Goal: Information Seeking & Learning: Learn about a topic

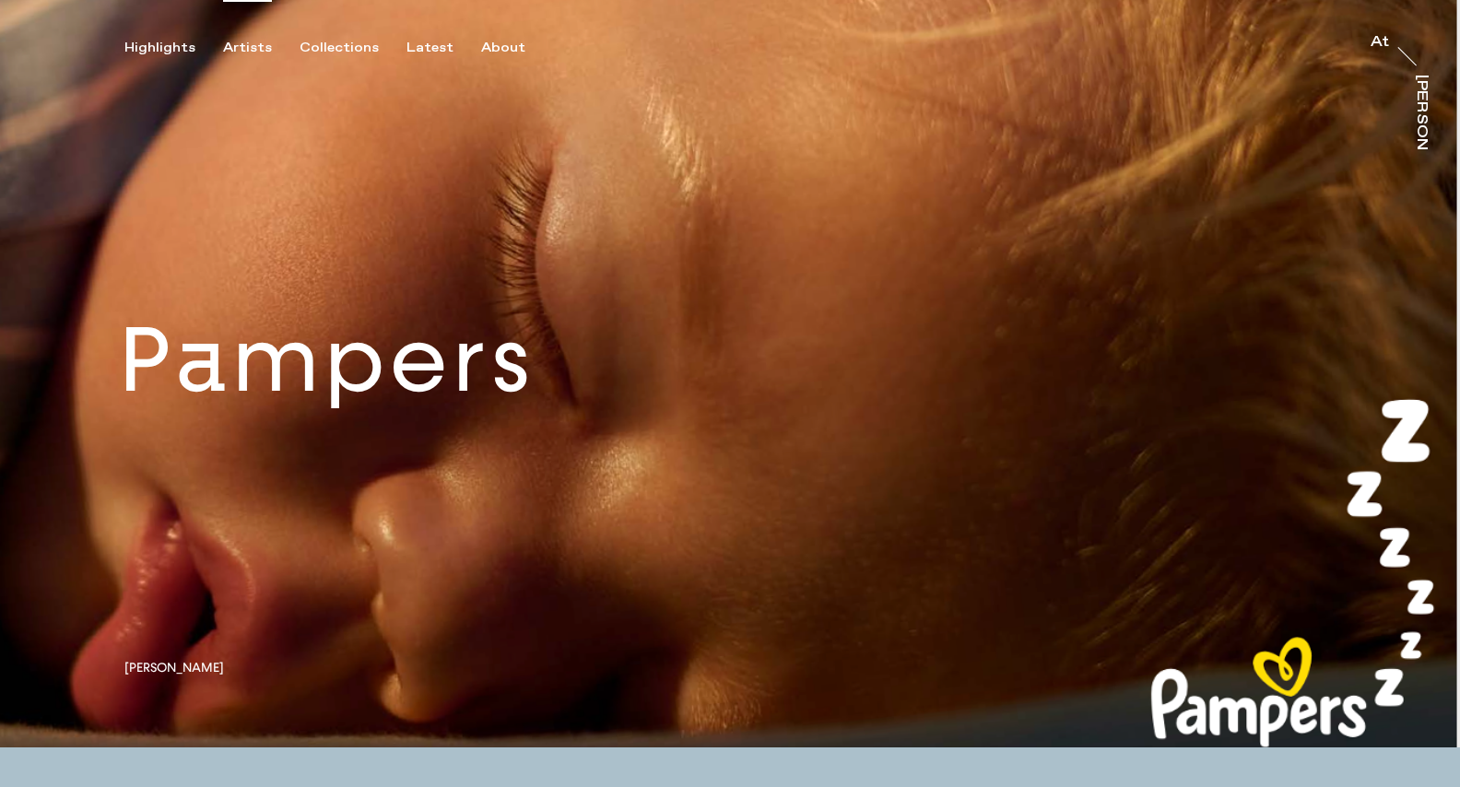
click at [258, 47] on div "Artists" at bounding box center [247, 48] width 49 height 17
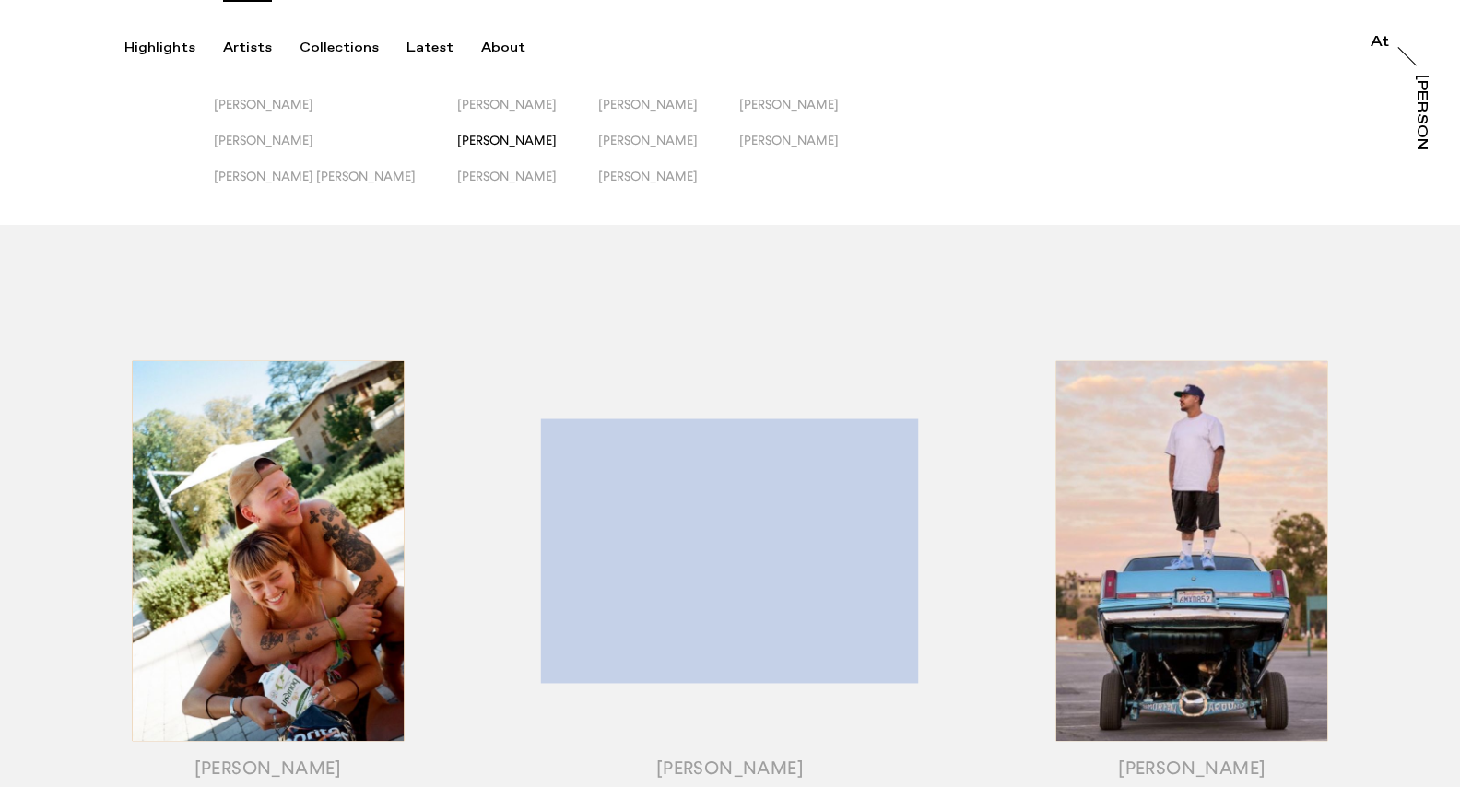
click at [457, 142] on span "[PERSON_NAME]" at bounding box center [507, 140] width 100 height 15
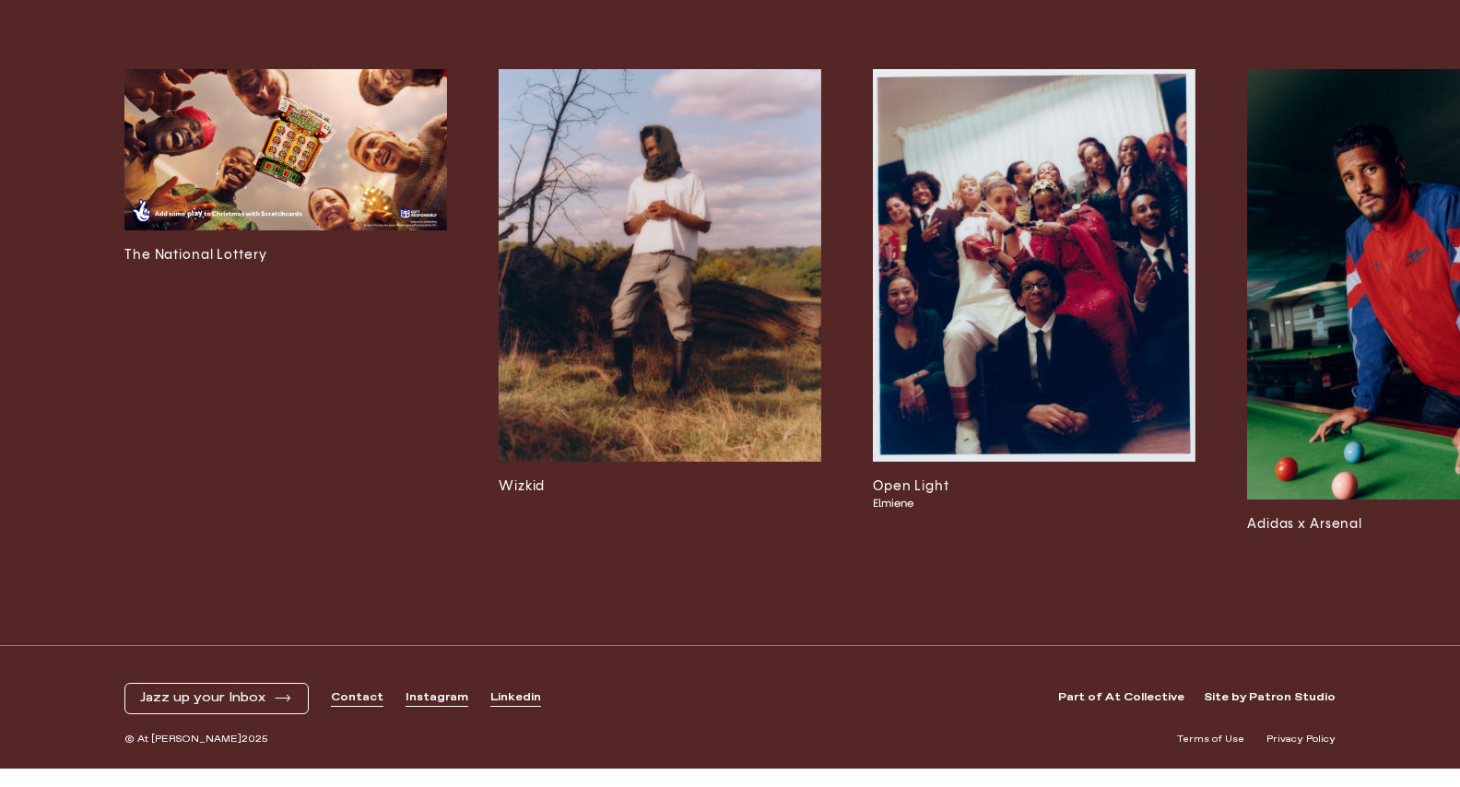
scroll to position [5045, 0]
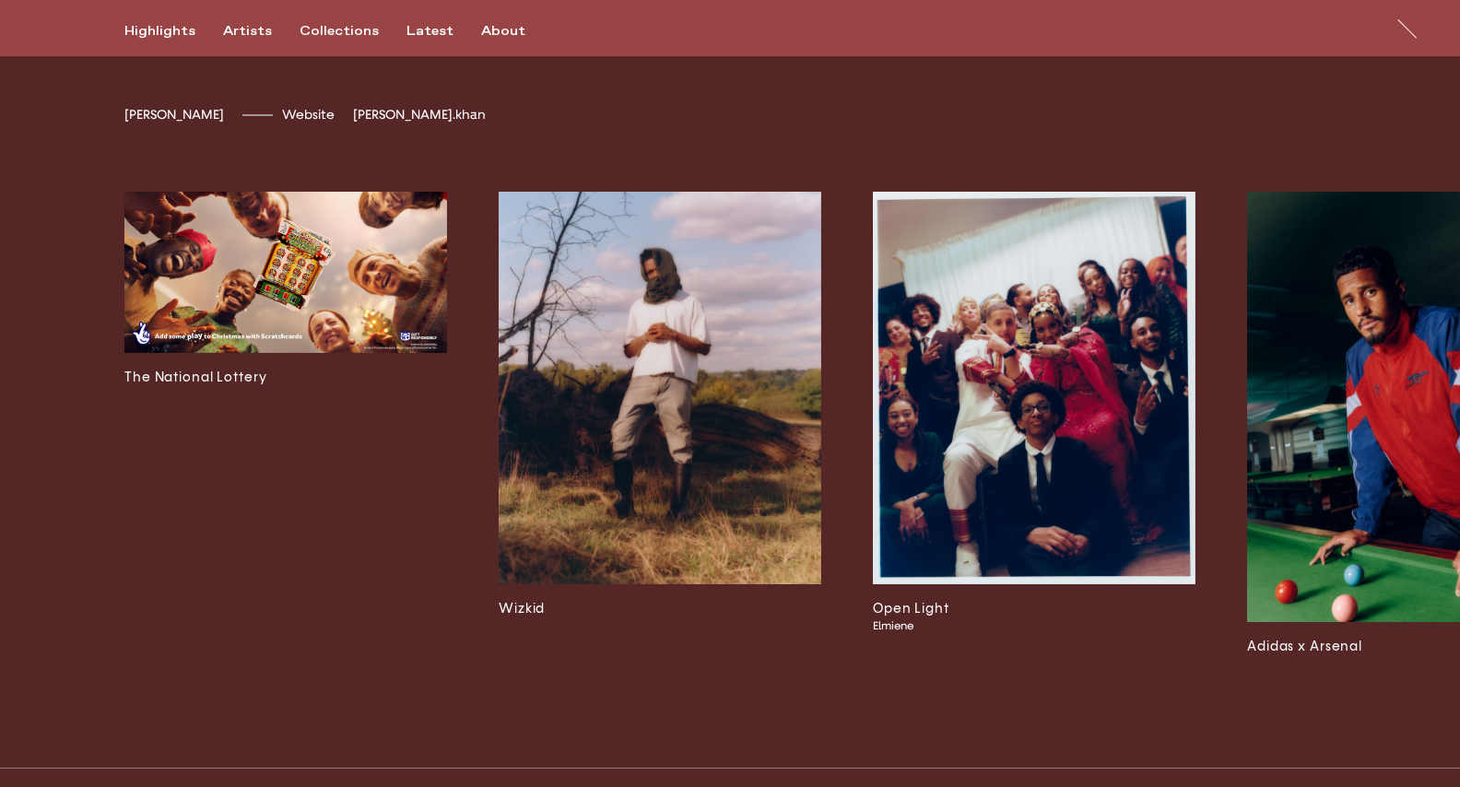
click at [353, 123] on span "[PERSON_NAME].khan" at bounding box center [419, 115] width 133 height 16
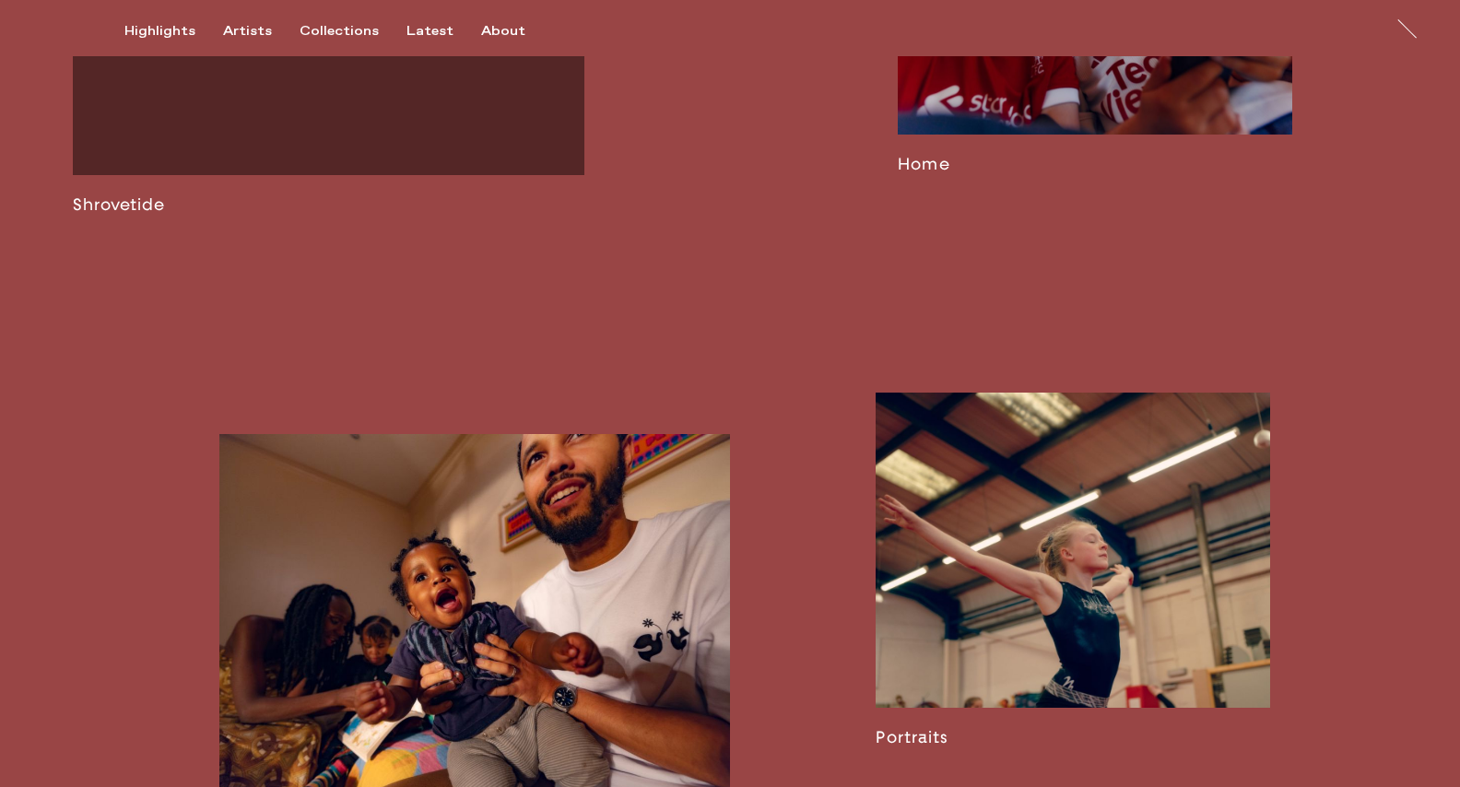
scroll to position [2229, 0]
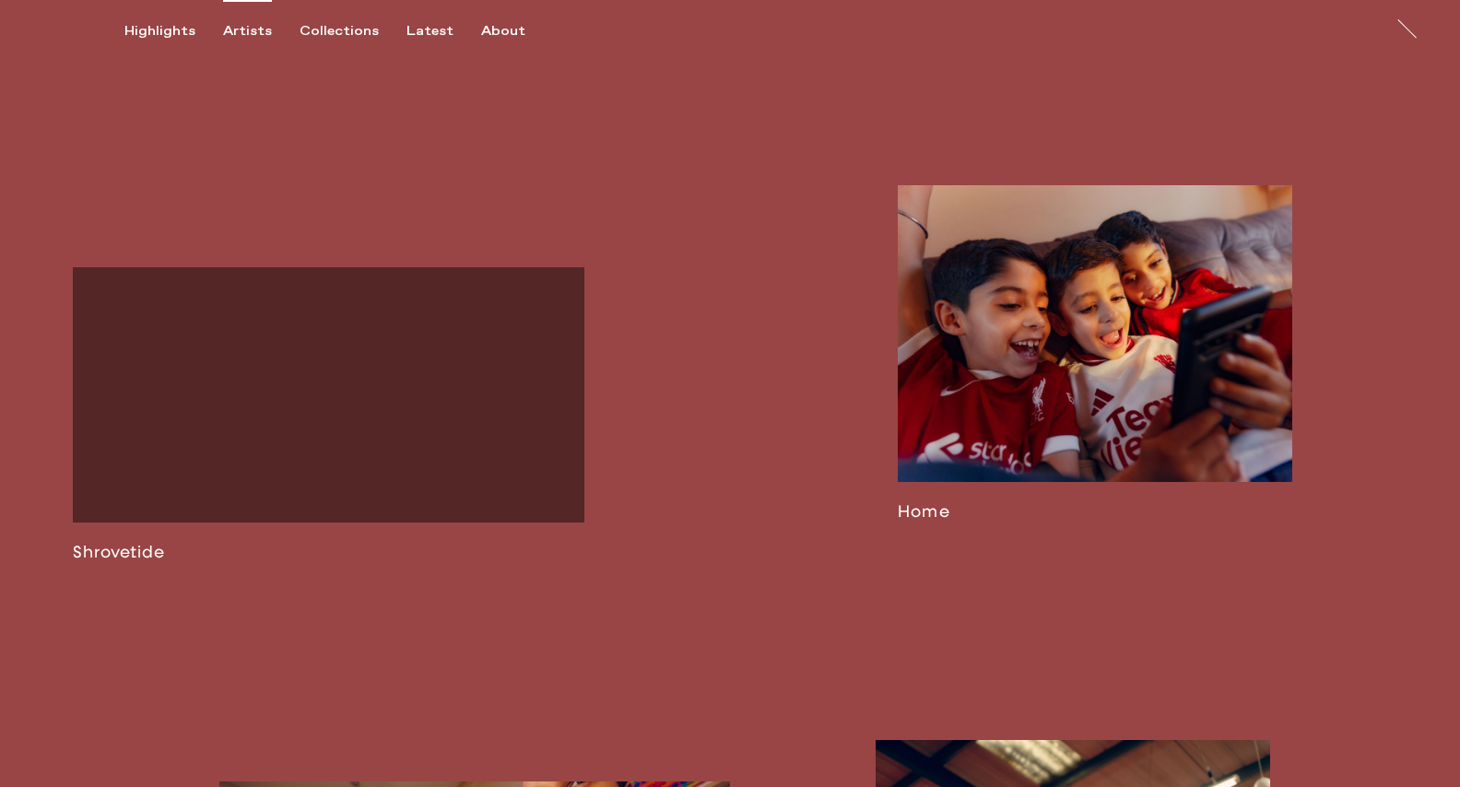
click at [257, 40] on div "Artists" at bounding box center [247, 31] width 49 height 17
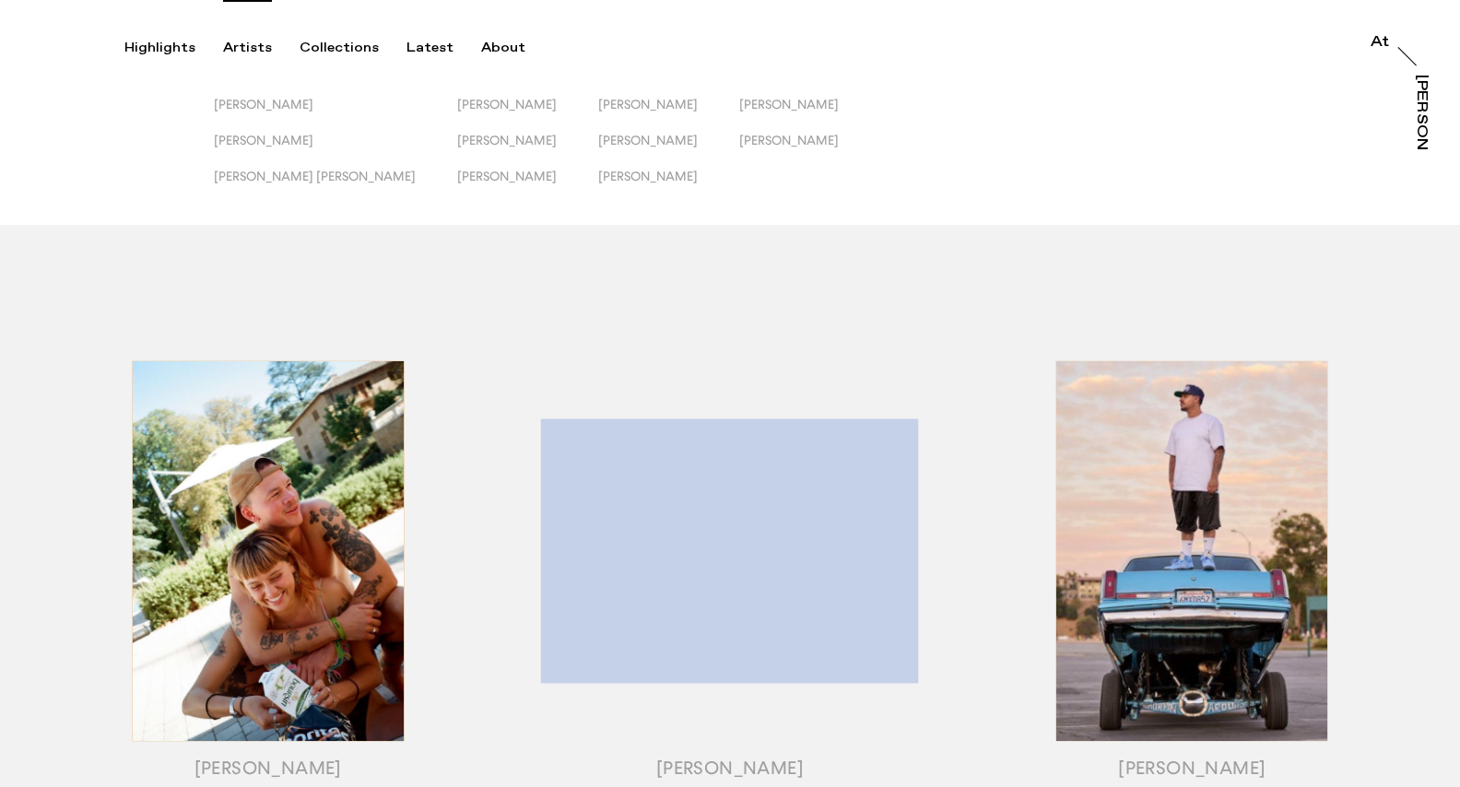
scroll to position [34, 0]
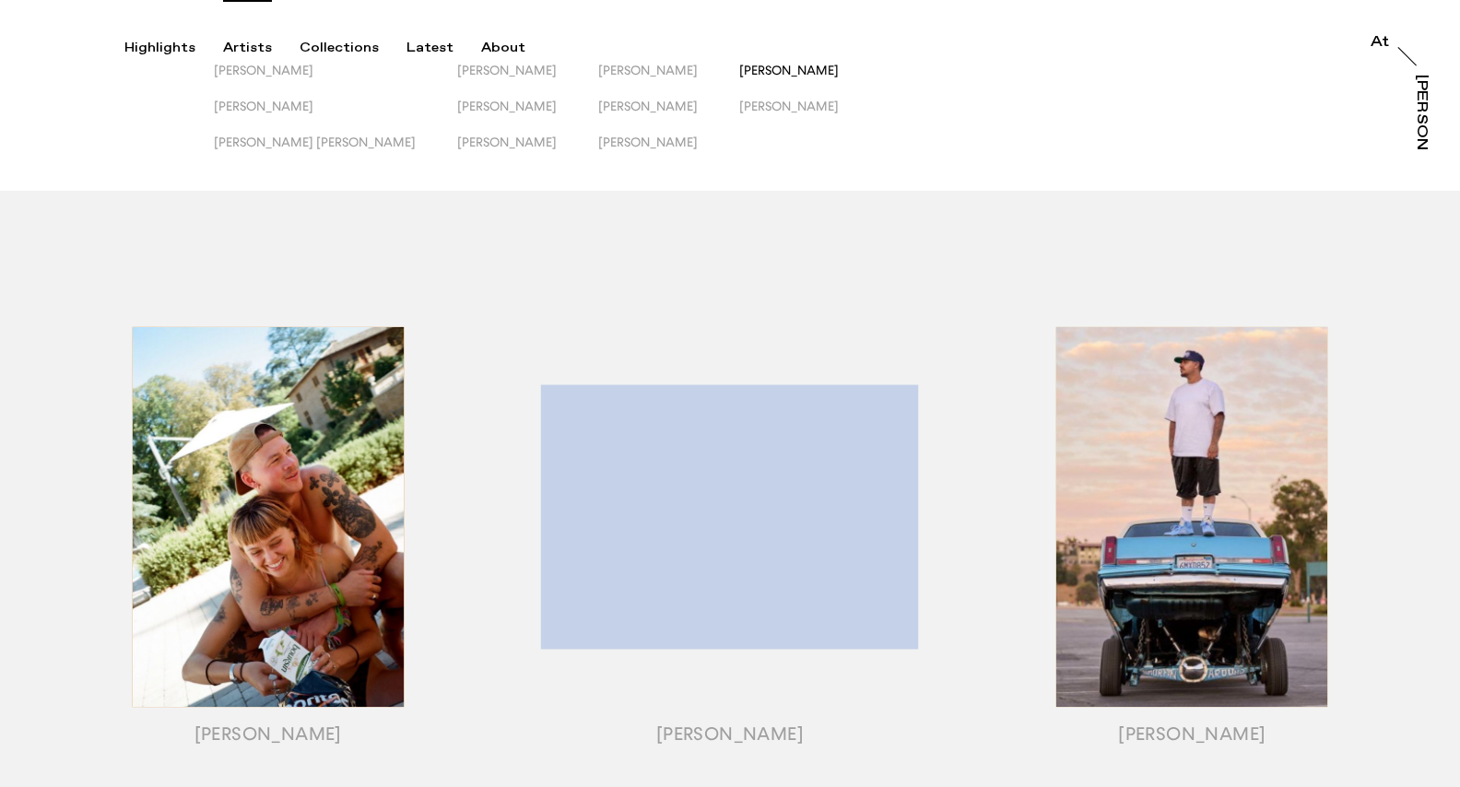
click at [739, 73] on span "[PERSON_NAME]" at bounding box center [789, 70] width 100 height 15
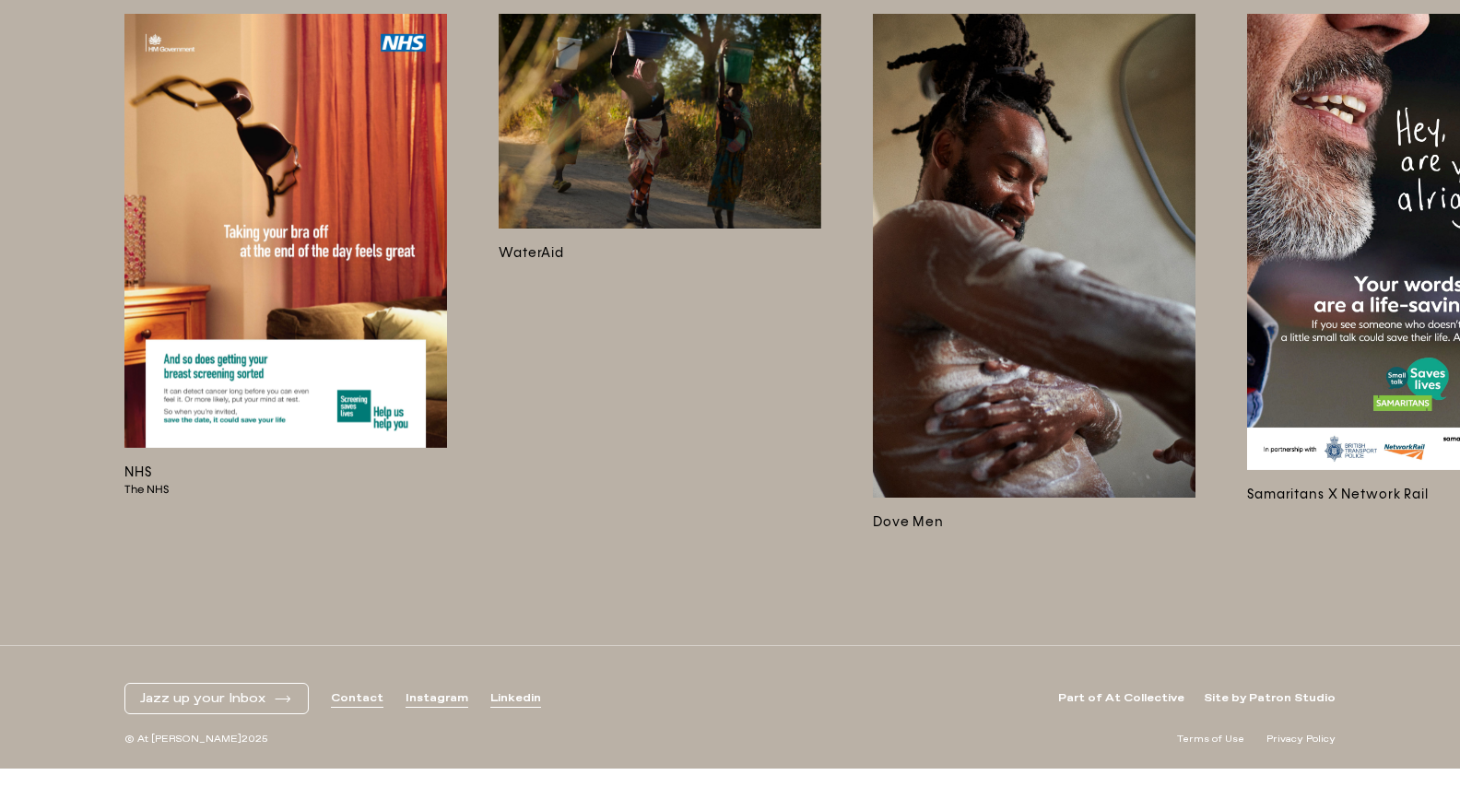
scroll to position [4723, 0]
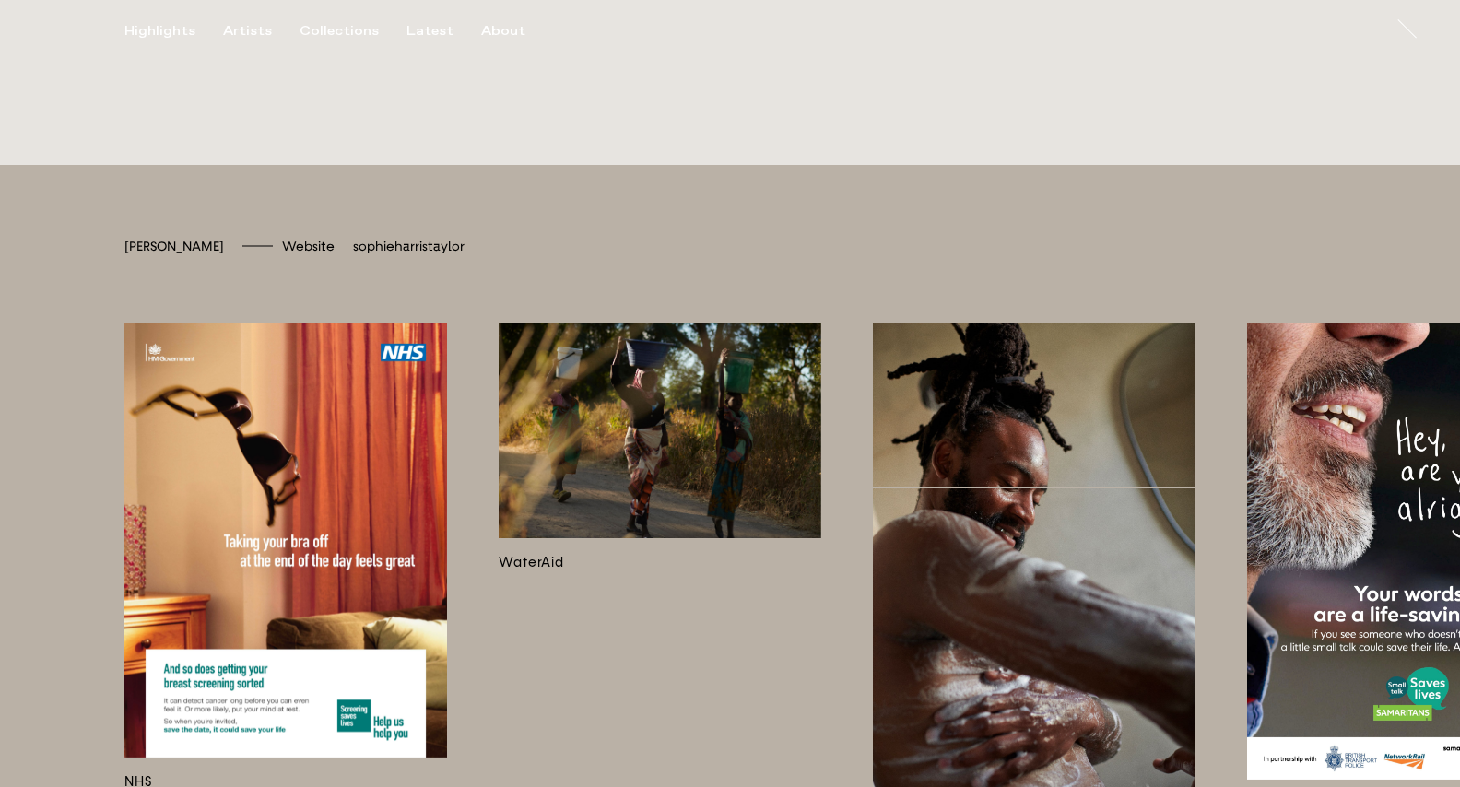
click at [412, 254] on span "sophieharristaylor" at bounding box center [409, 247] width 112 height 16
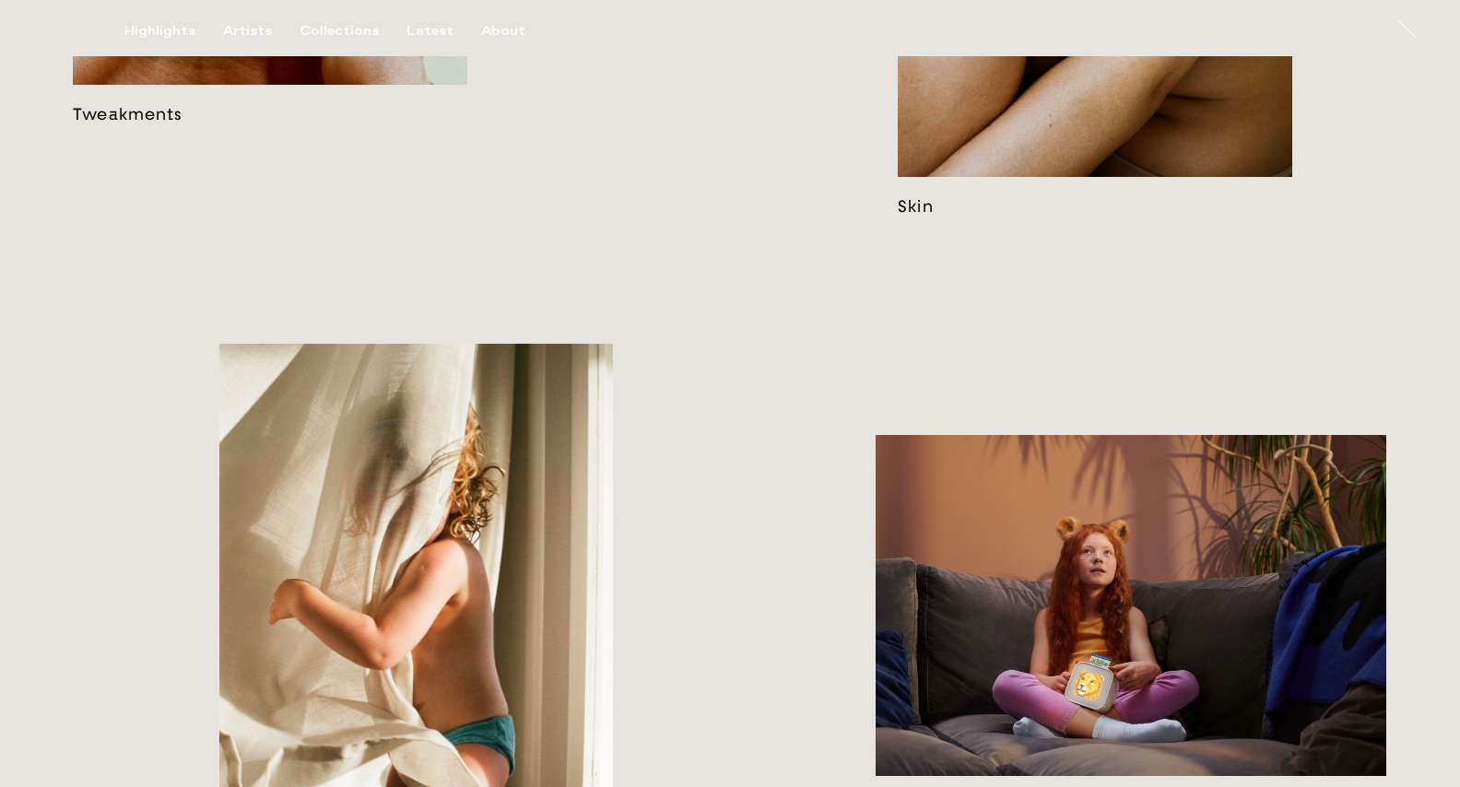
scroll to position [3229, 0]
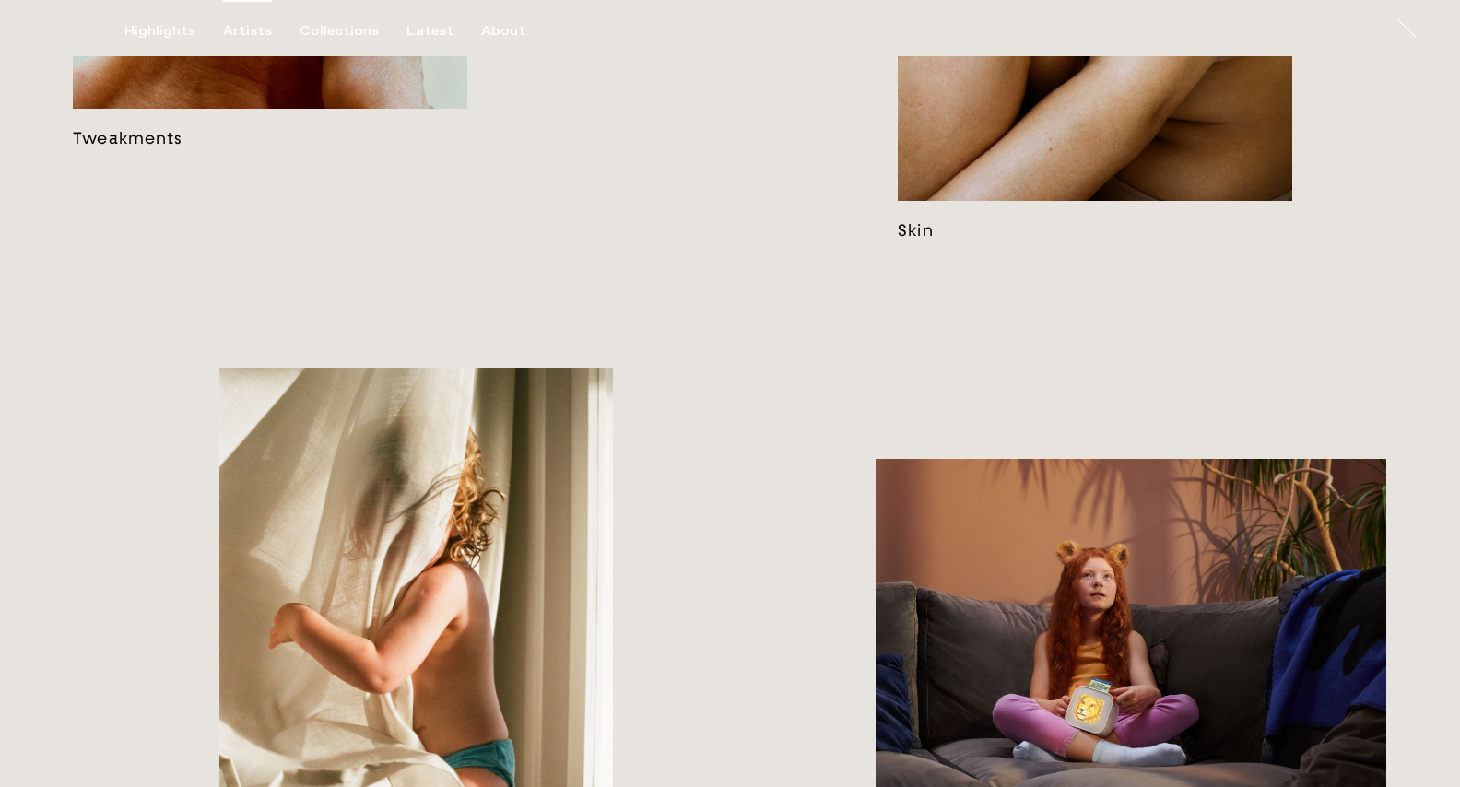
click at [243, 32] on div "Artists" at bounding box center [247, 31] width 49 height 17
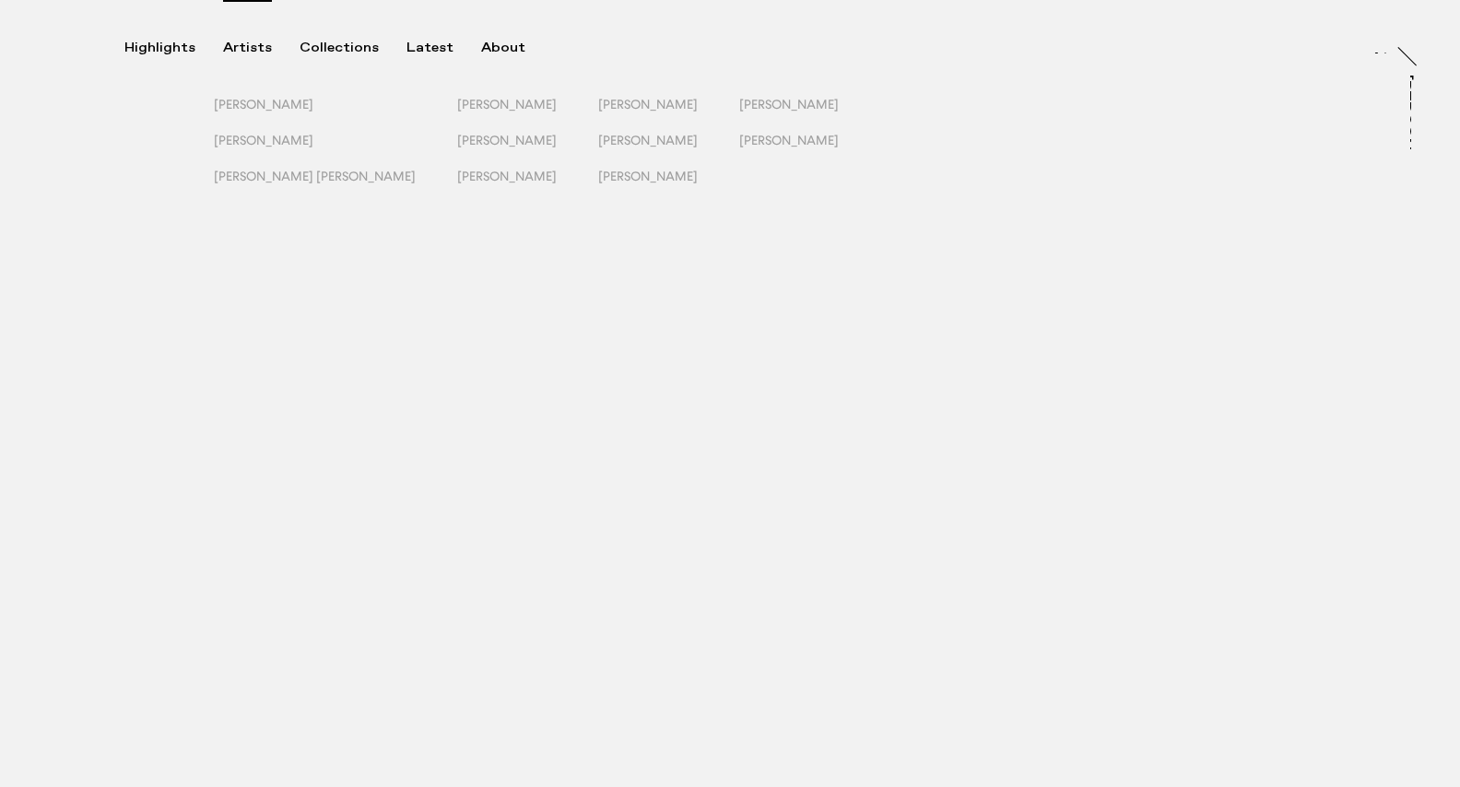
click at [243, 32] on div "Highlights Artists Collections Latest About At At [PERSON_NAME]" at bounding box center [732, 28] width 1465 height 56
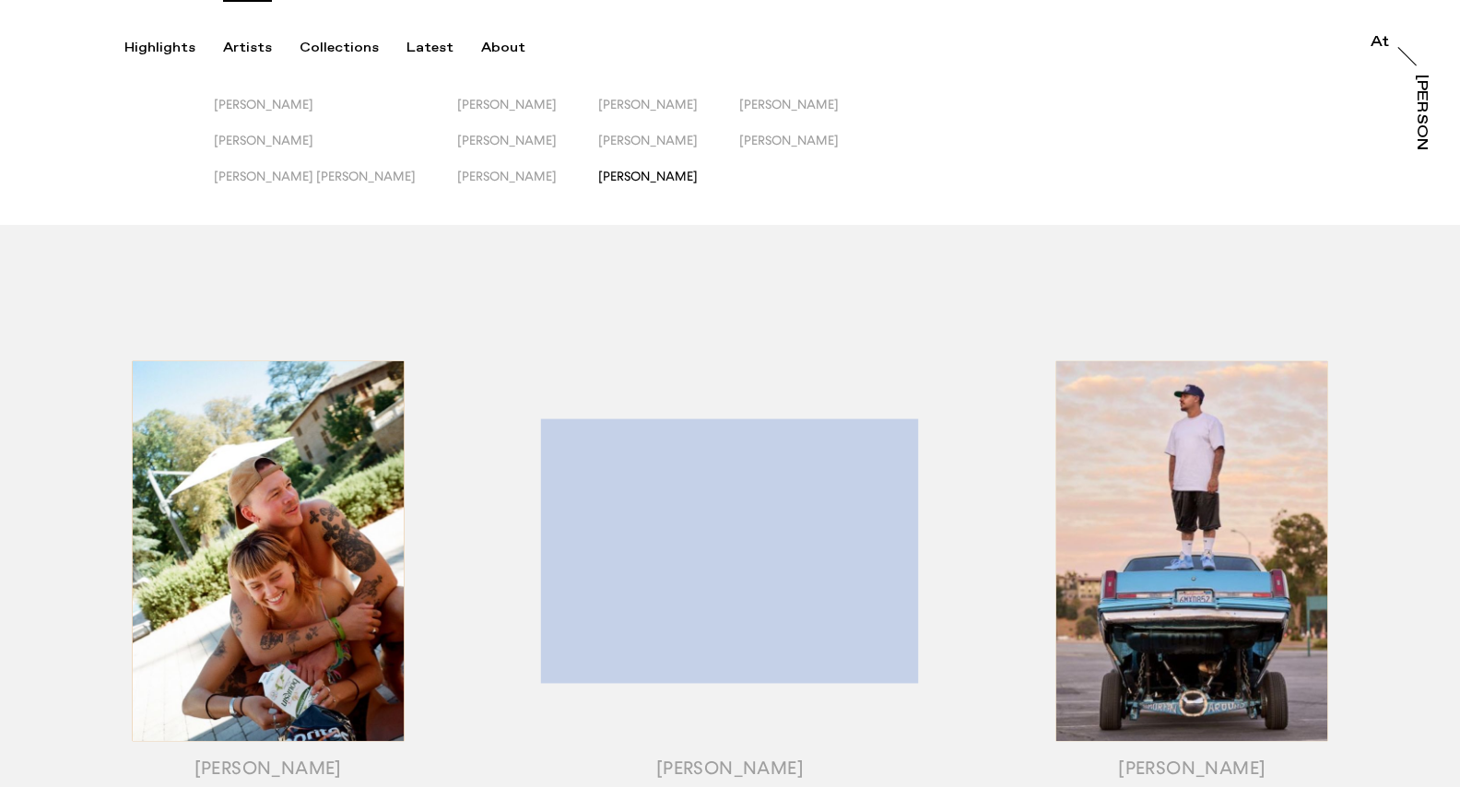
click at [598, 175] on span "[PERSON_NAME]" at bounding box center [648, 176] width 100 height 15
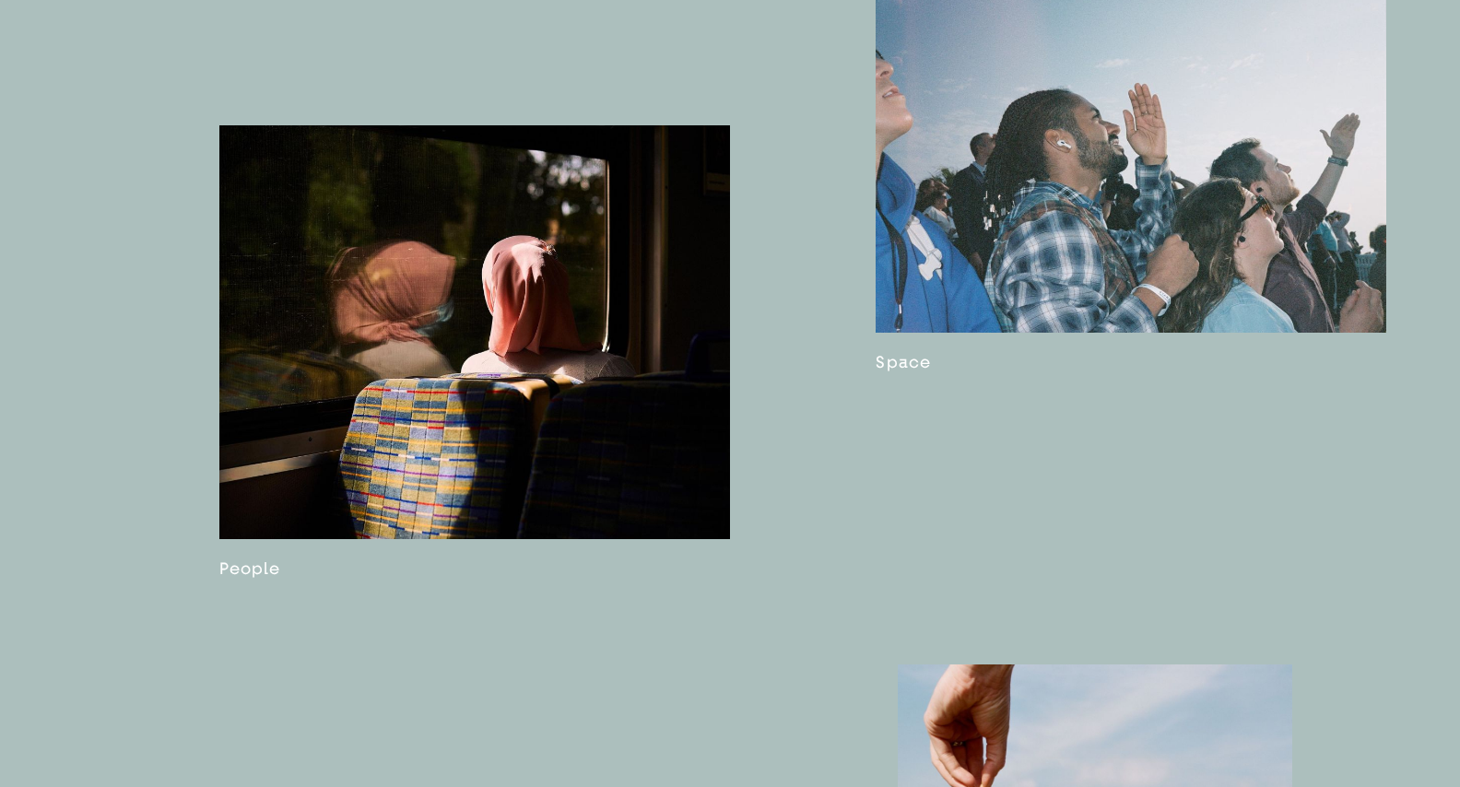
scroll to position [1445, 0]
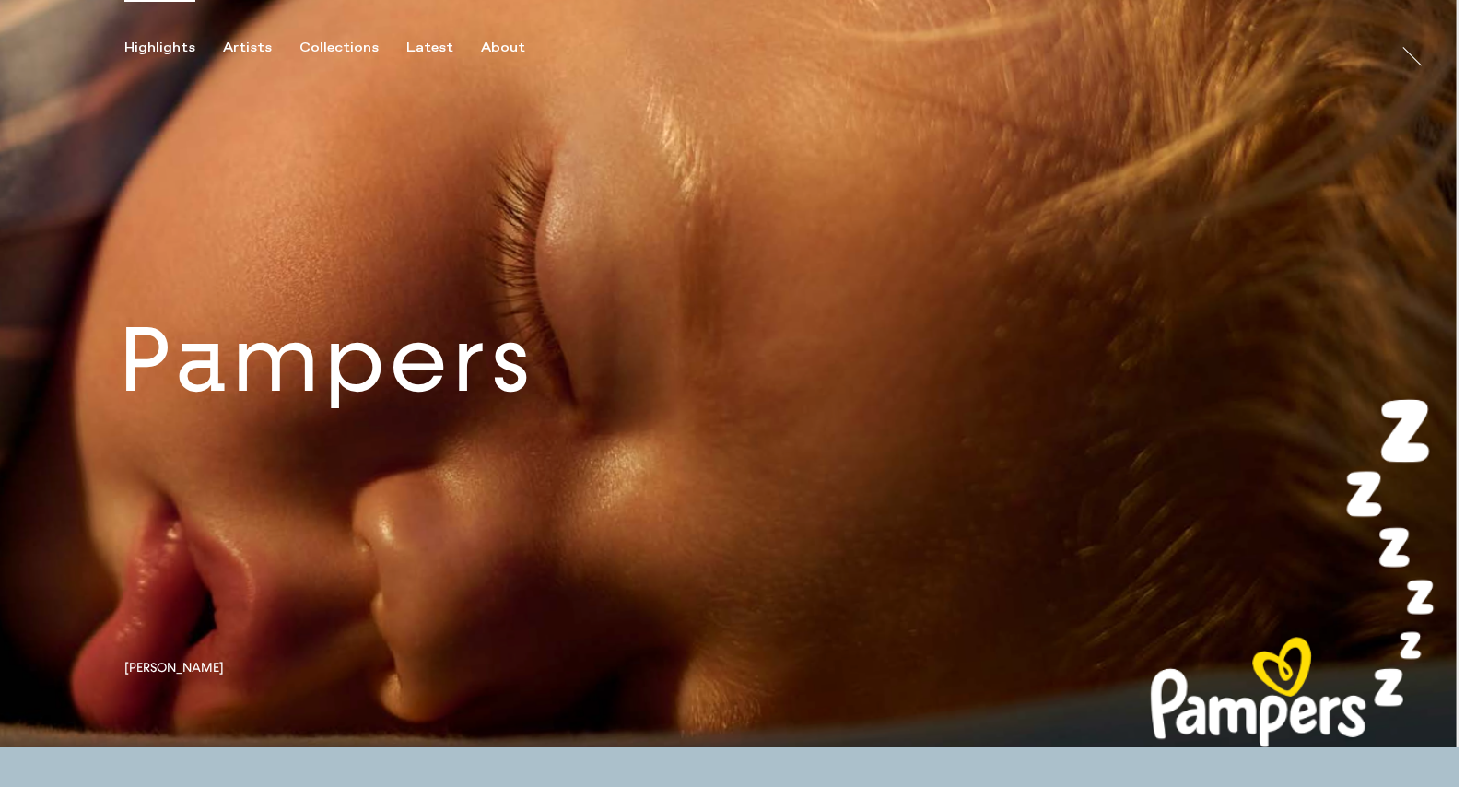
click at [763, 135] on link at bounding box center [730, 373] width 1460 height 747
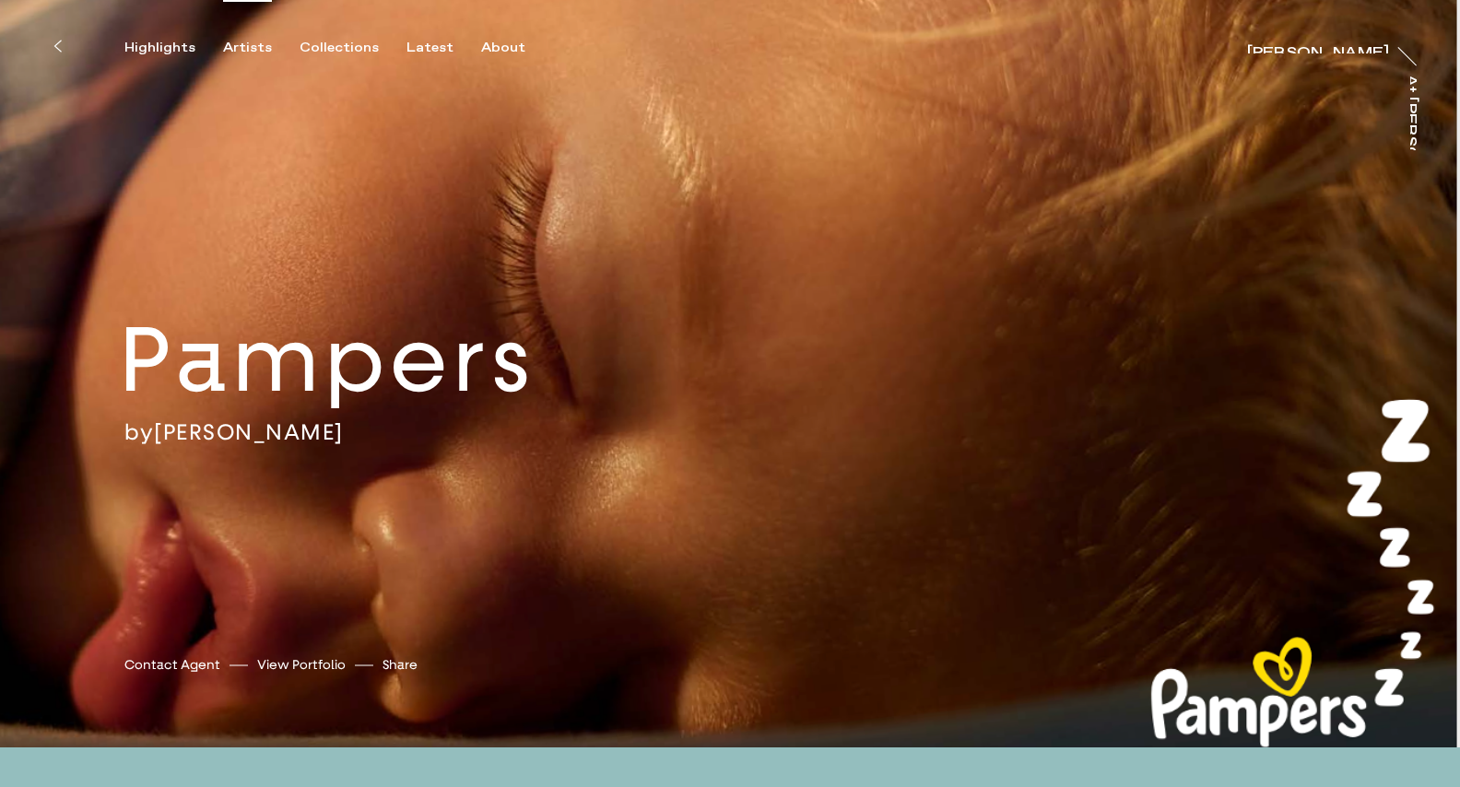
click at [245, 52] on div "Artists" at bounding box center [247, 48] width 49 height 17
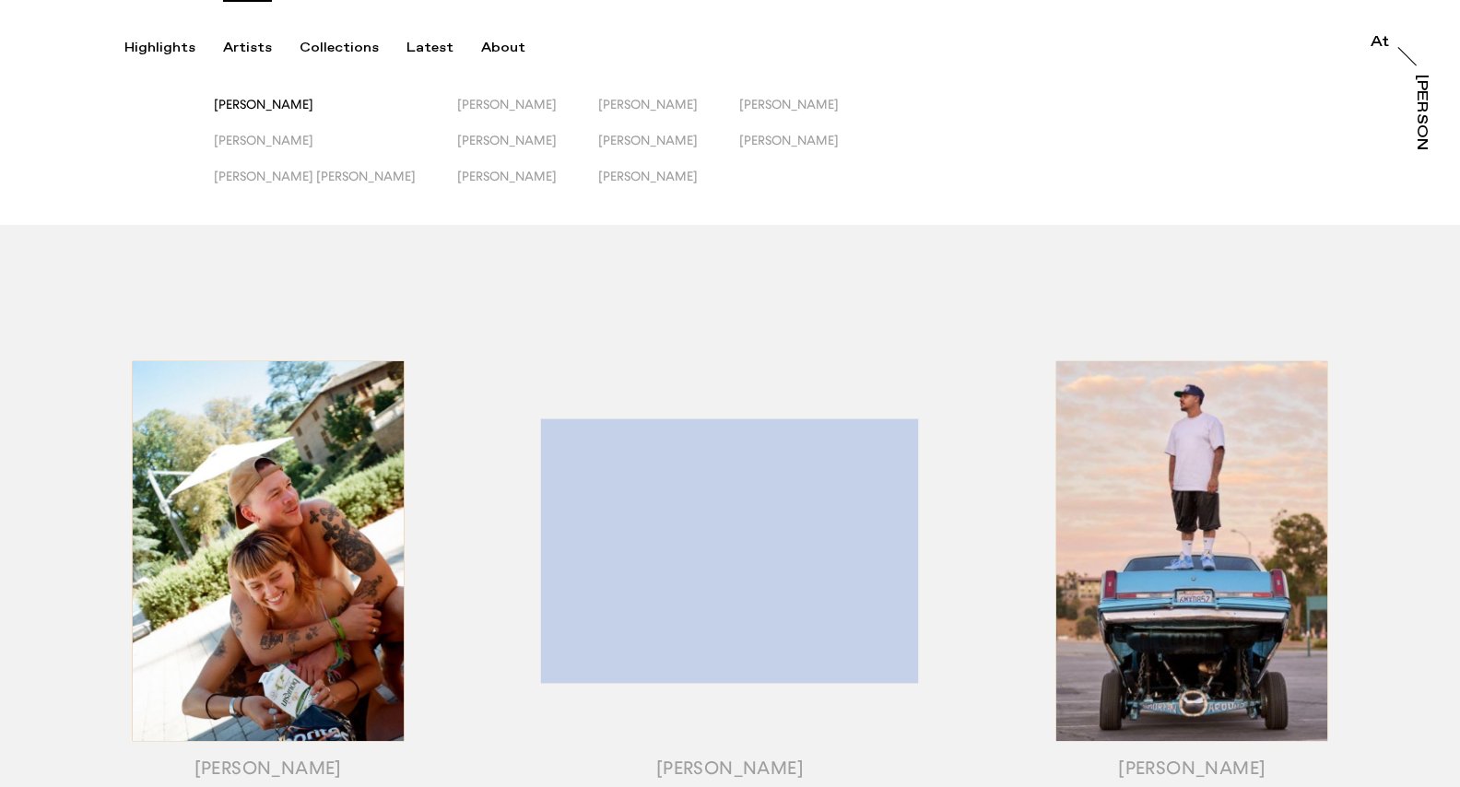
click at [282, 106] on span "[PERSON_NAME]" at bounding box center [264, 104] width 100 height 15
